Goal: Task Accomplishment & Management: Manage account settings

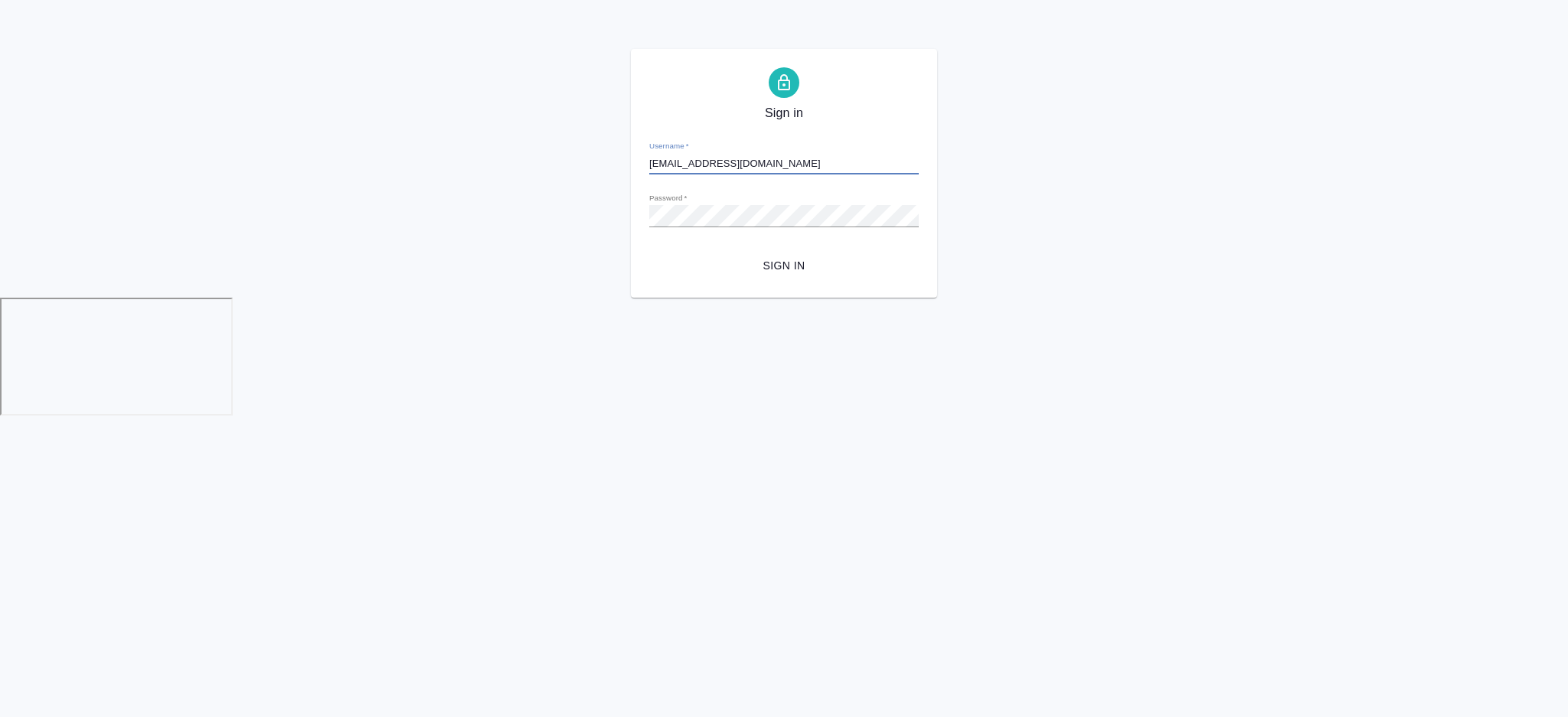
click at [744, 160] on input "[EMAIL_ADDRESS][DOMAIN_NAME]" at bounding box center [784, 163] width 269 height 22
type input "[EMAIL_ADDRESS][DOMAIN_NAME]"
click at [837, 264] on span "Sign in" at bounding box center [784, 266] width 245 height 19
click at [527, 388] on html "Sign in Username   * a.chekhalkova@awatera.com Password   * urlPath   * /confer…" at bounding box center [784, 210] width 1568 height 421
click at [816, 252] on button "Sign in" at bounding box center [784, 266] width 269 height 28
